Goal: Obtain resource: Download file/media

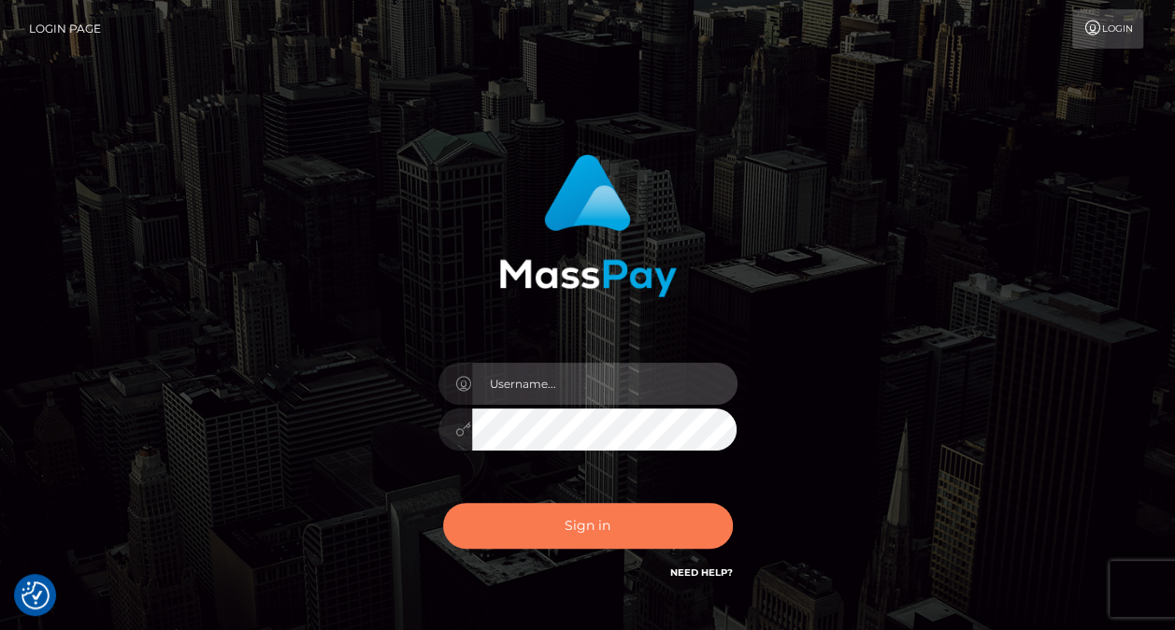
type input "nikki.[PERSON_NAME]"
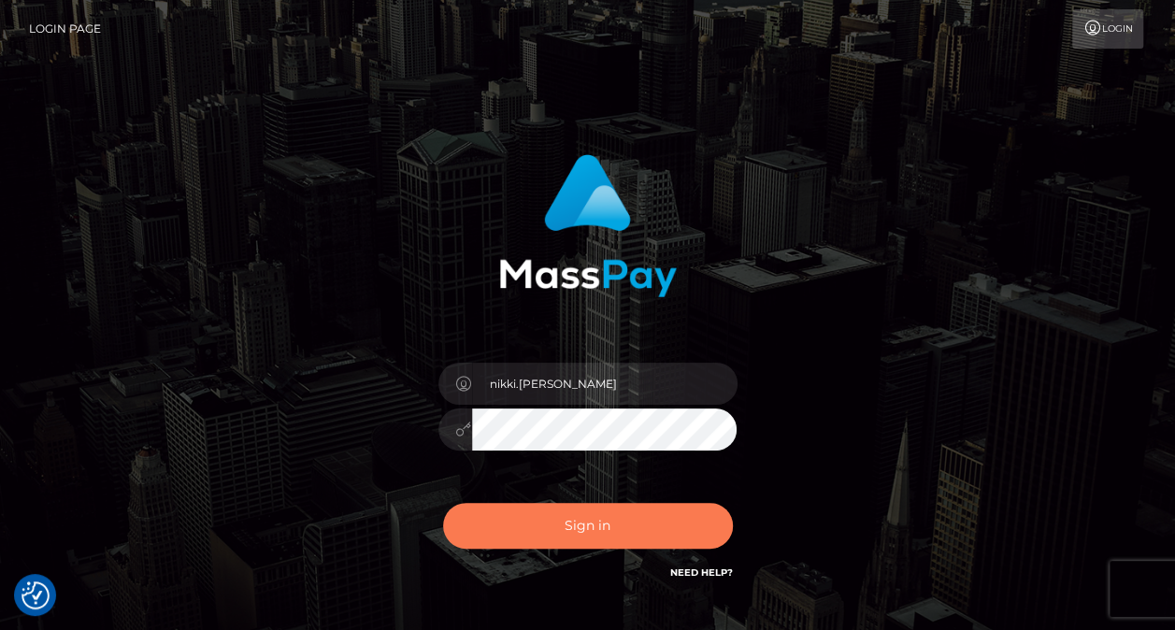
click at [627, 517] on button "Sign in" at bounding box center [588, 526] width 290 height 46
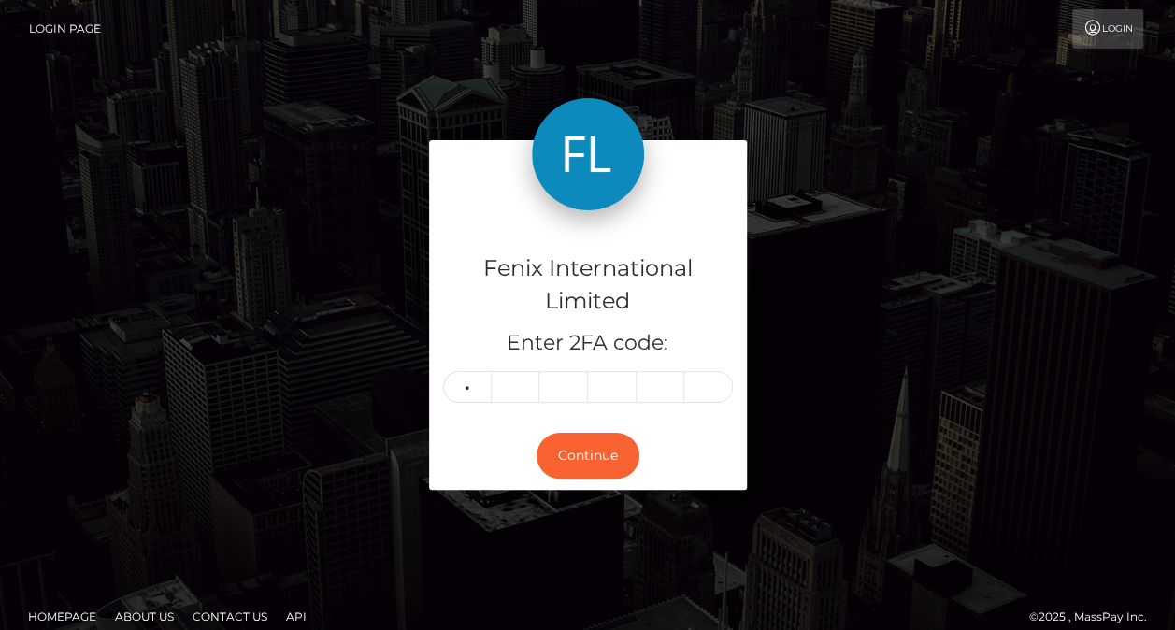
type input "9"
type input "0"
type input "4"
type input "3"
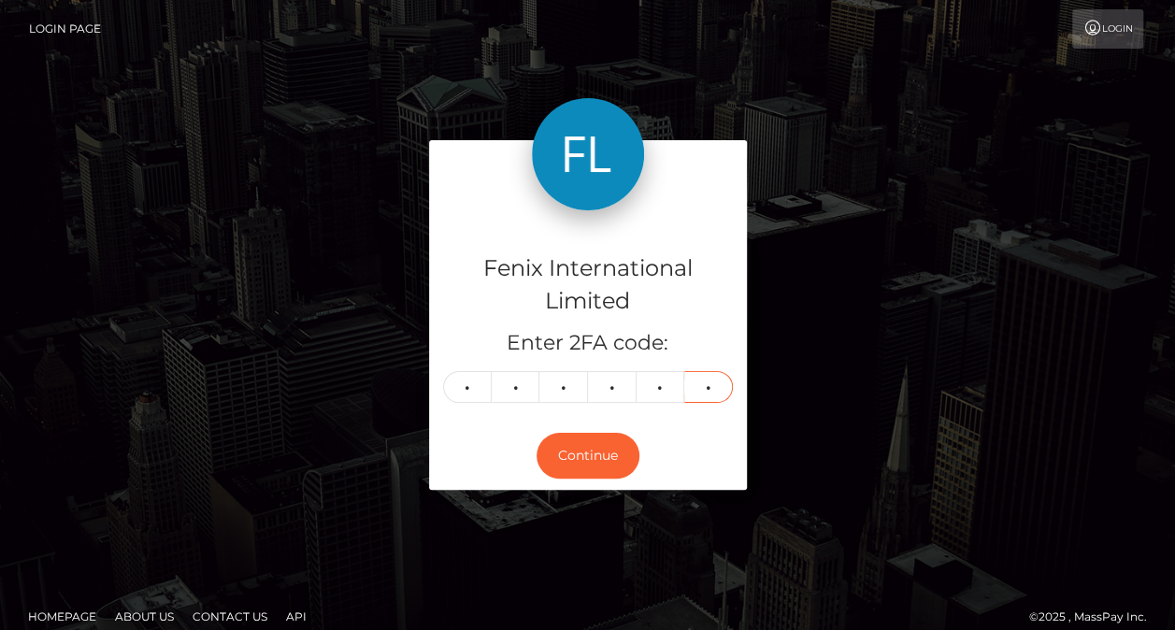
type input "1"
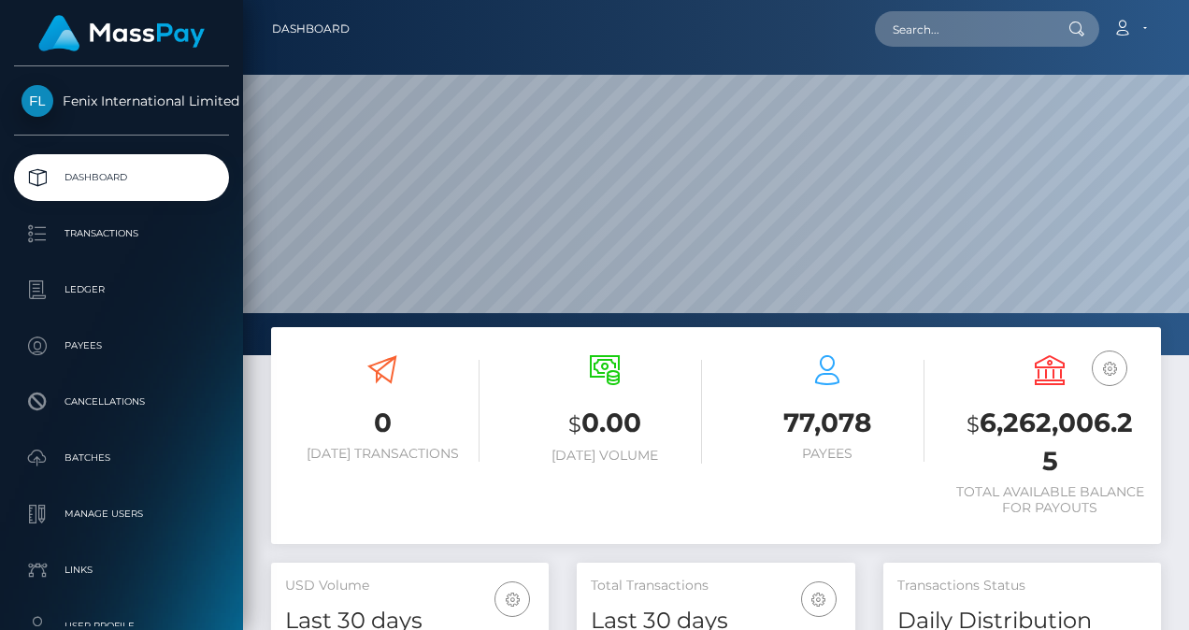
scroll to position [331, 278]
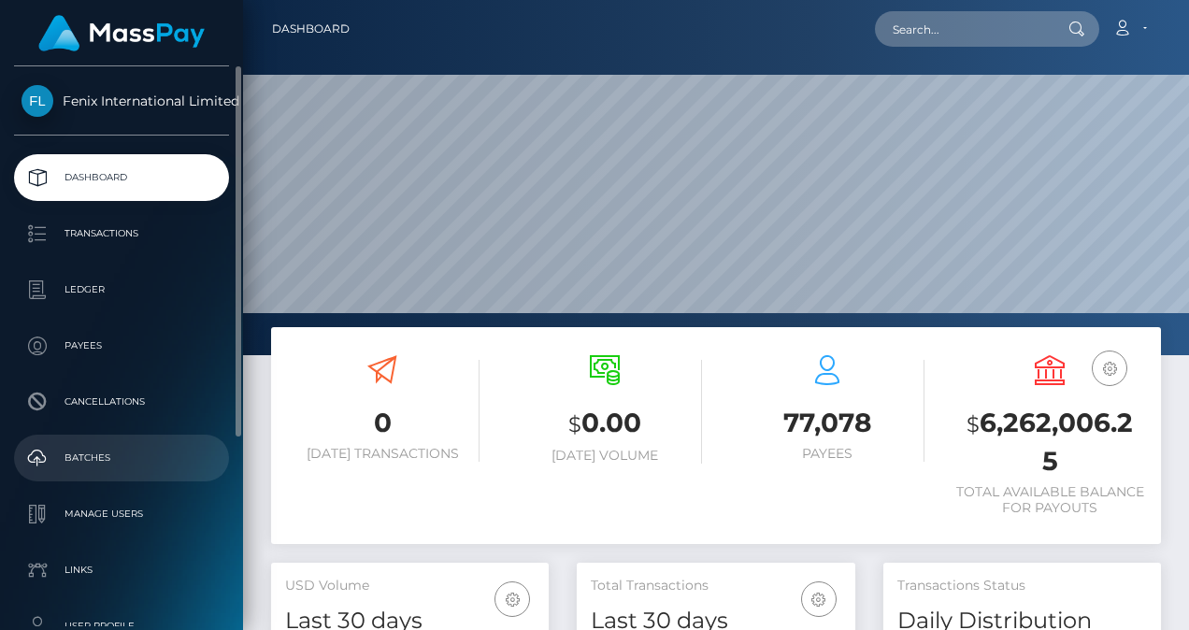
click at [87, 466] on p "Batches" at bounding box center [121, 458] width 200 height 28
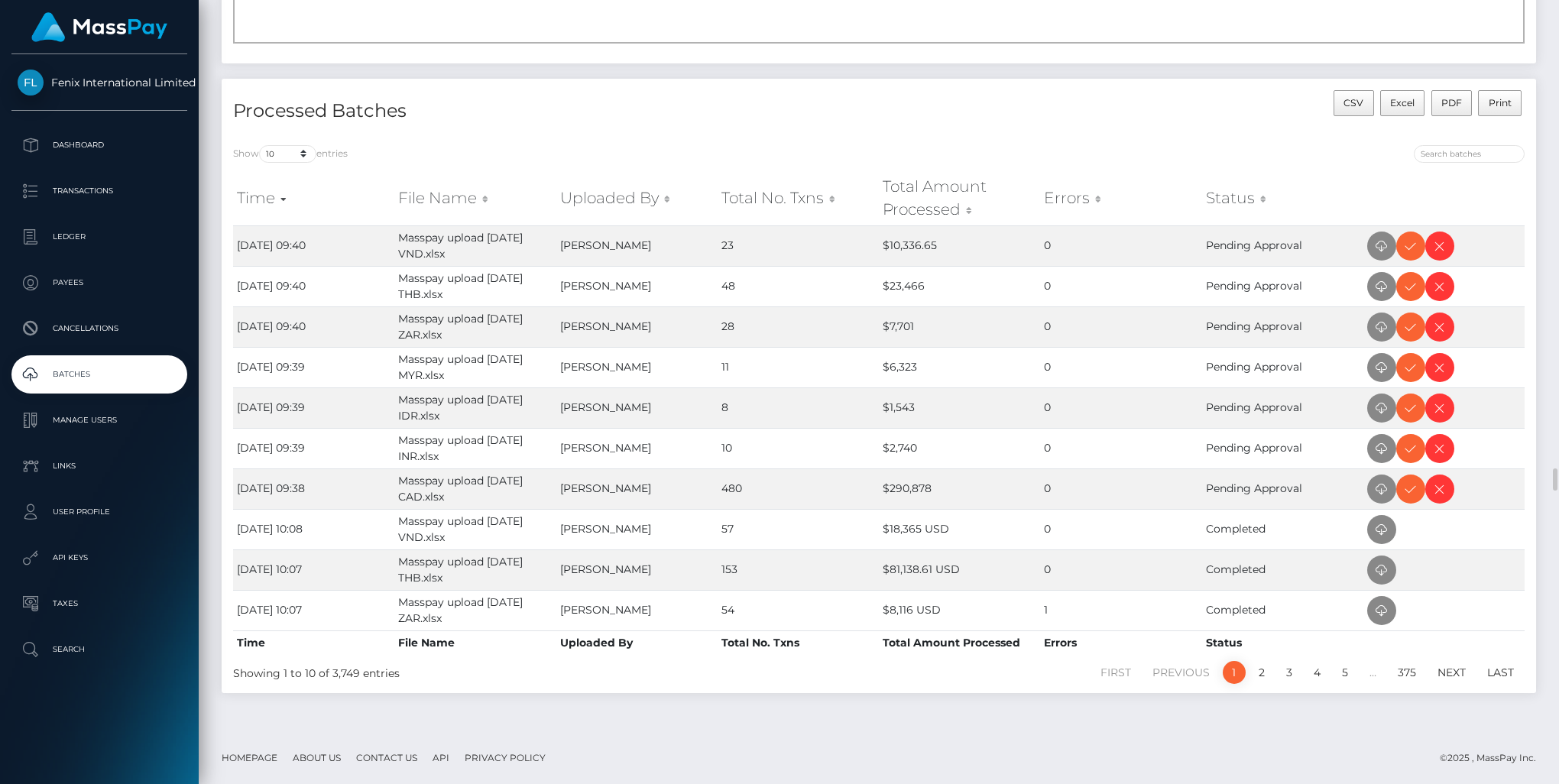
scroll to position [40, 0]
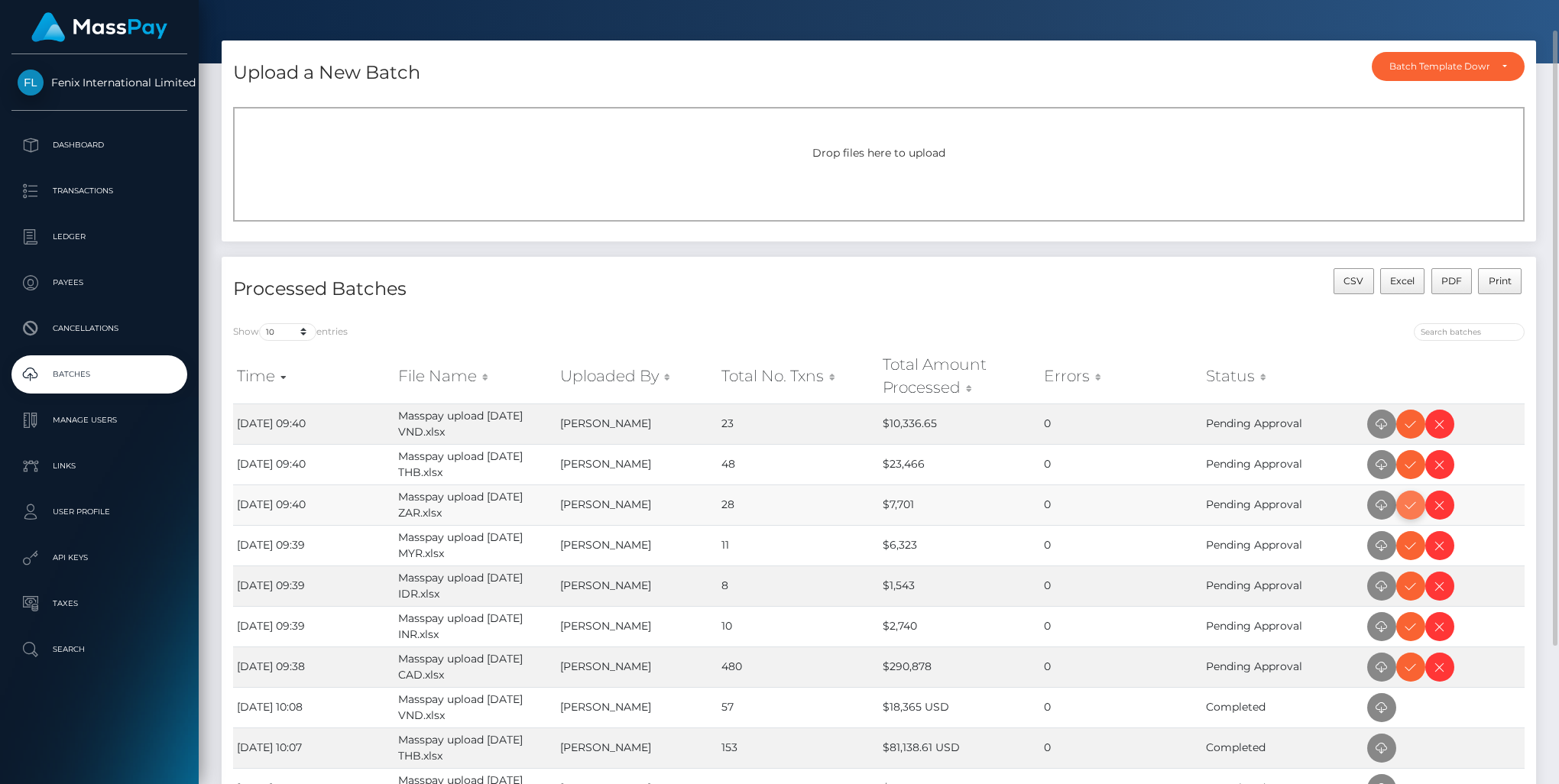
click at [972, 503] on icon at bounding box center [1411, 504] width 18 height 19
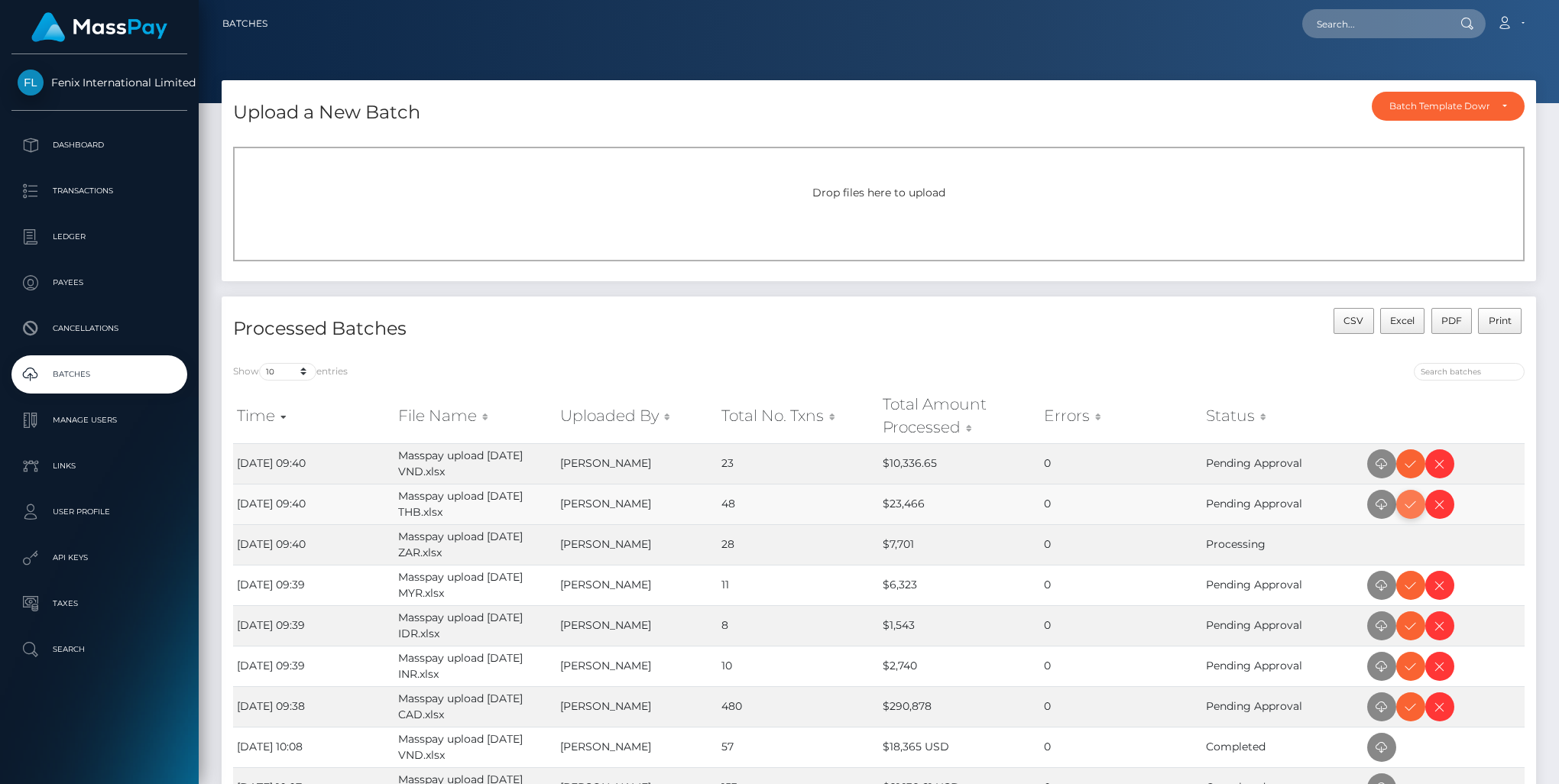
click at [1407, 506] on icon at bounding box center [1411, 504] width 18 height 19
click at [1406, 465] on icon at bounding box center [1411, 464] width 18 height 19
click at [1409, 581] on icon at bounding box center [1411, 585] width 18 height 19
click at [1405, 697] on icon at bounding box center [1411, 706] width 18 height 19
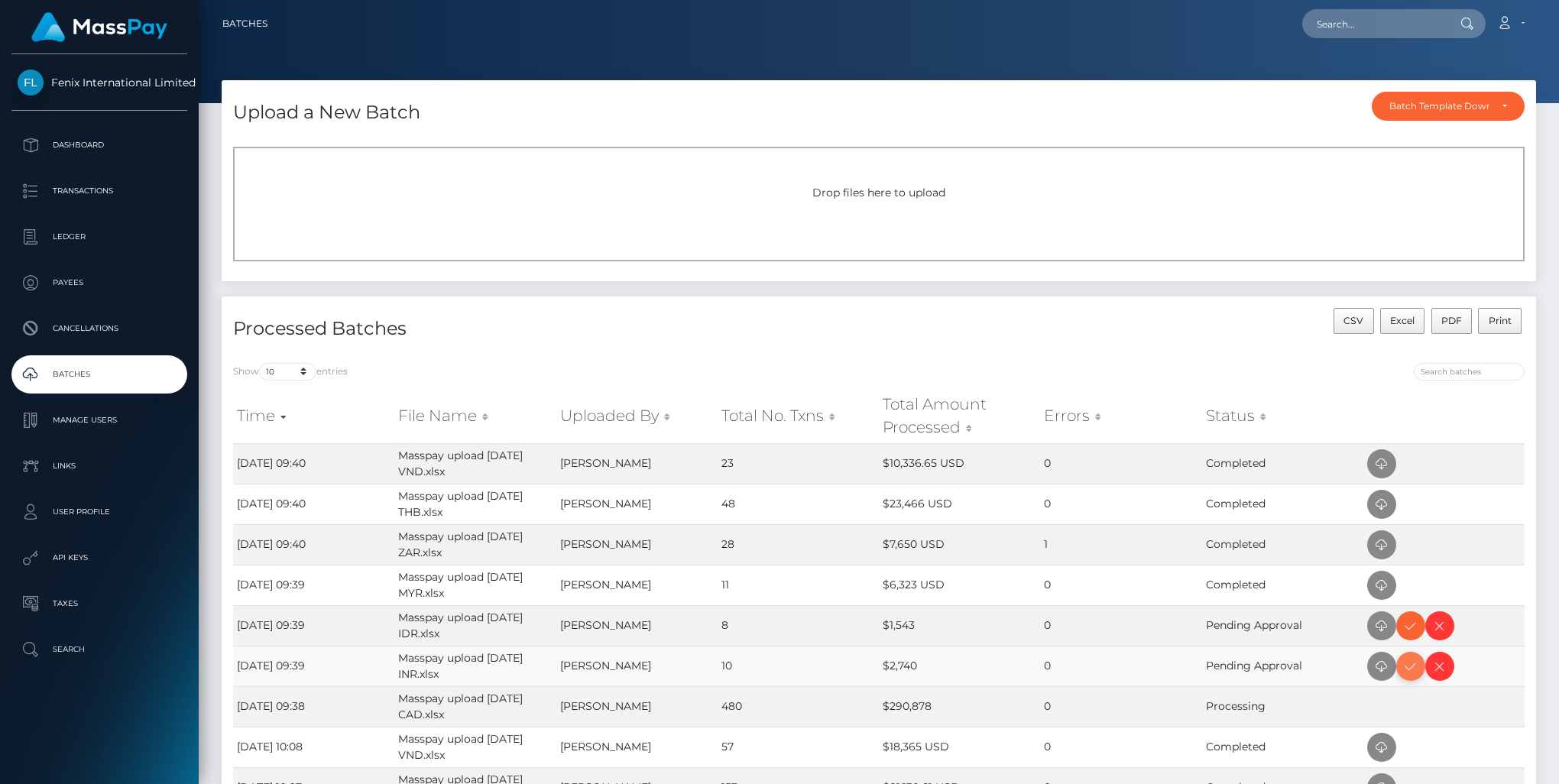
click at [1408, 668] on icon at bounding box center [1411, 666] width 18 height 19
click at [1409, 631] on icon at bounding box center [1411, 625] width 18 height 19
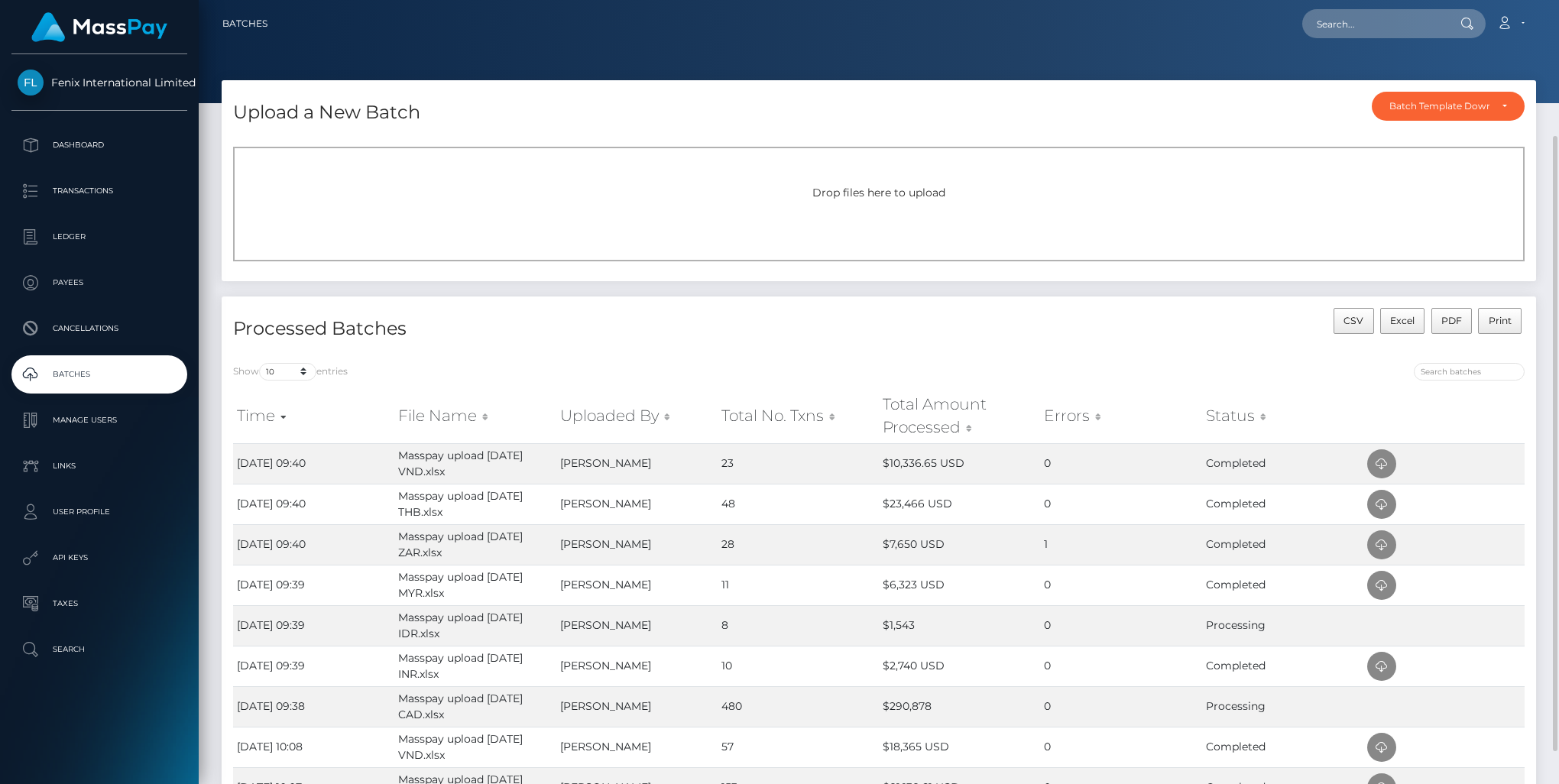
scroll to position [216, 0]
